Goal: Task Accomplishment & Management: Use online tool/utility

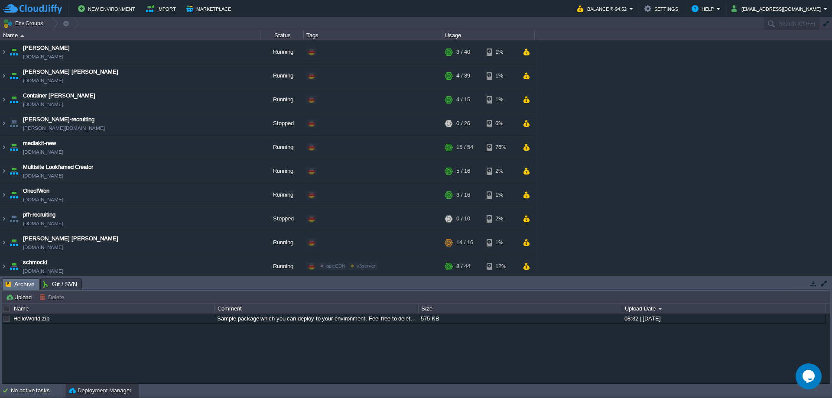
scroll to position [122, 0]
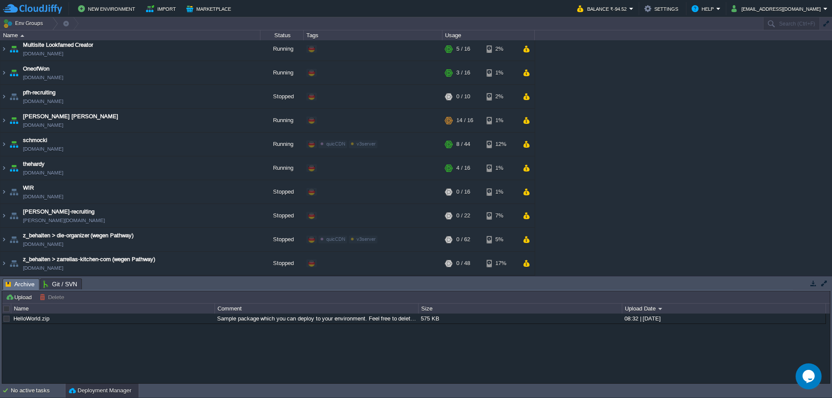
drag, startPoint x: 659, startPoint y: 182, endPoint x: 565, endPoint y: 120, distance: 113.1
click at [565, 120] on div "Baumbach env-4664481.de-fra1.cloudjiffy.net Running + Add to Env Group RAM 7% C…" at bounding box center [416, 157] width 832 height 235
click at [236, 121] on button "button" at bounding box center [239, 121] width 8 height 8
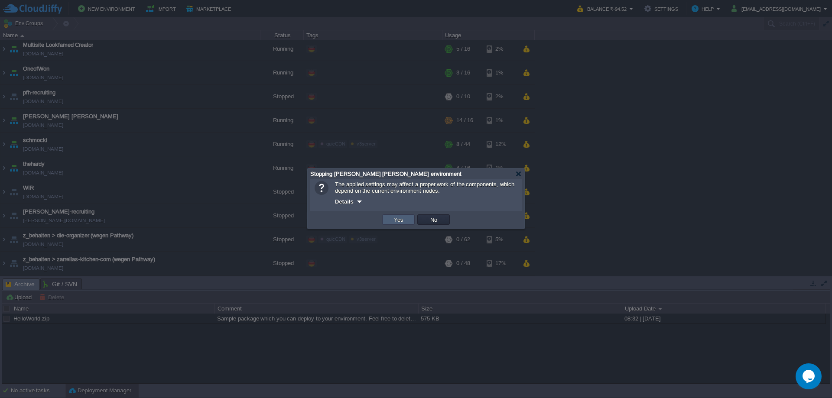
click at [398, 223] on button "Yes" at bounding box center [398, 220] width 15 height 8
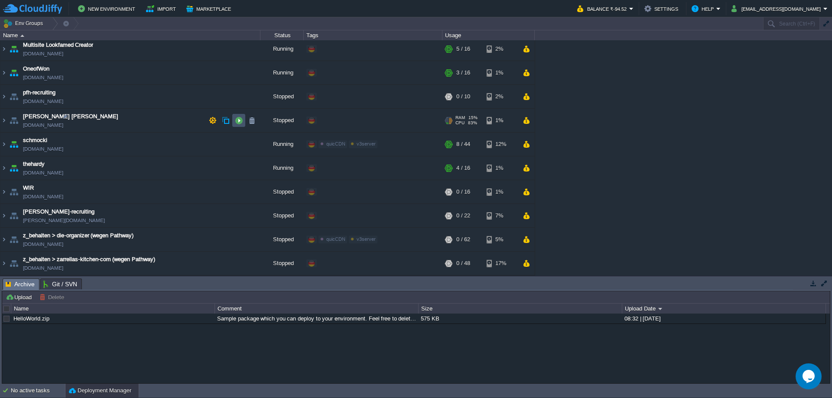
click at [242, 119] on button "button" at bounding box center [239, 121] width 8 height 8
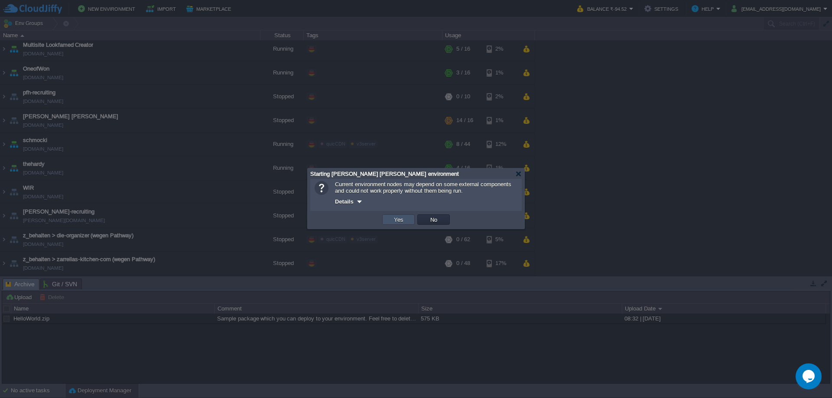
click at [397, 219] on button "Yes" at bounding box center [398, 220] width 15 height 8
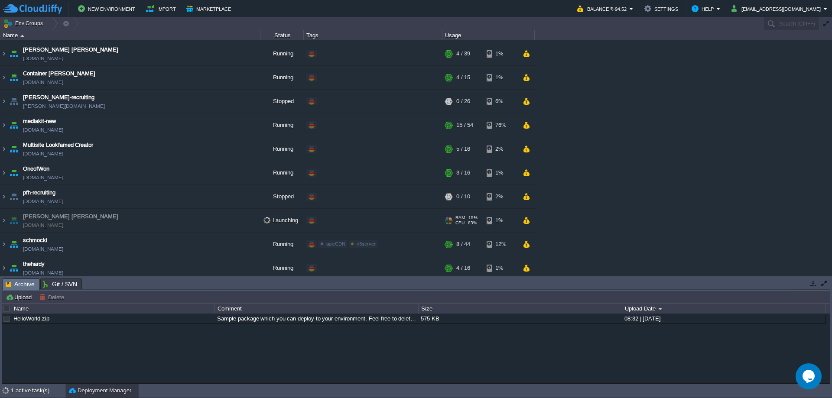
scroll to position [22, 0]
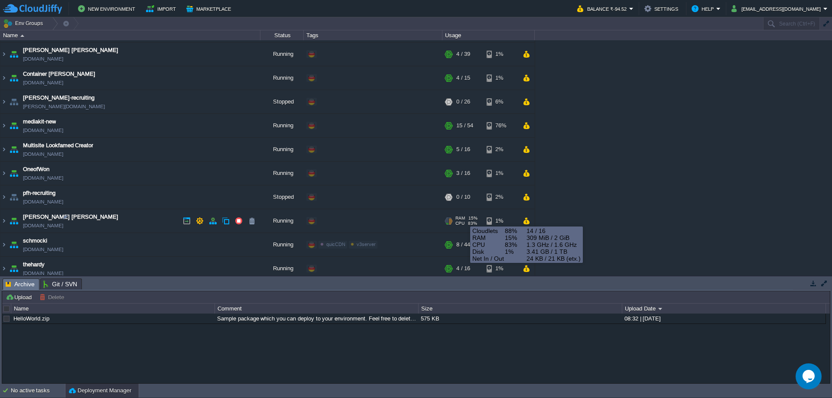
click at [463, 219] on span "RAM" at bounding box center [460, 218] width 10 height 5
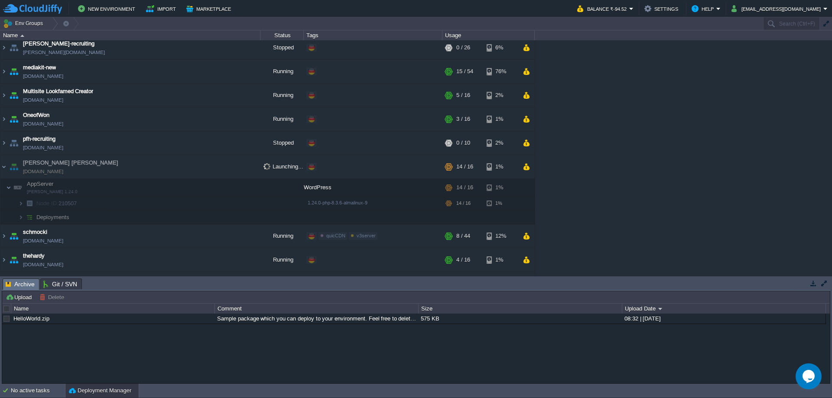
scroll to position [70, 0]
